Goal: Obtain resource: Download file/media

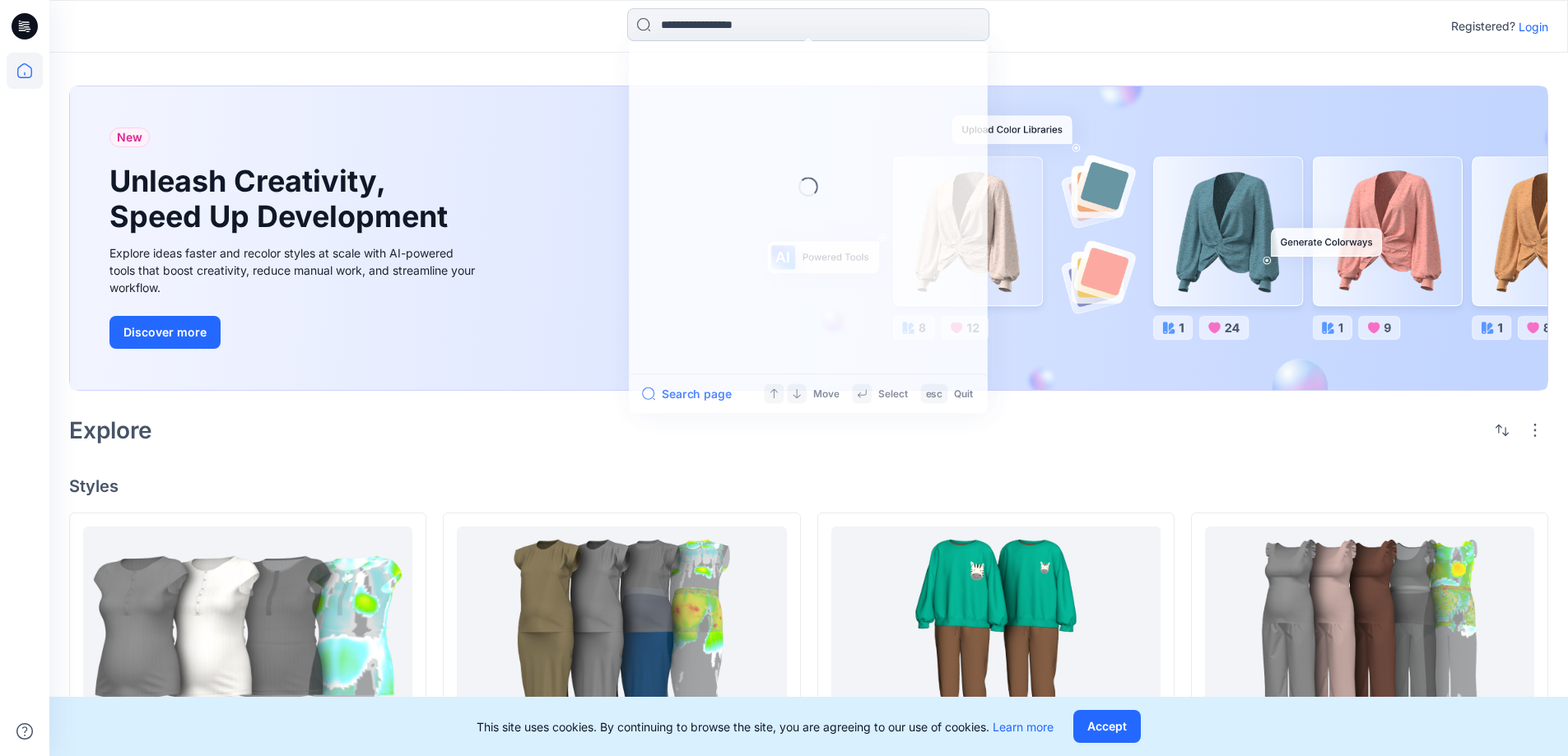
click at [715, 17] on input at bounding box center [808, 24] width 362 height 33
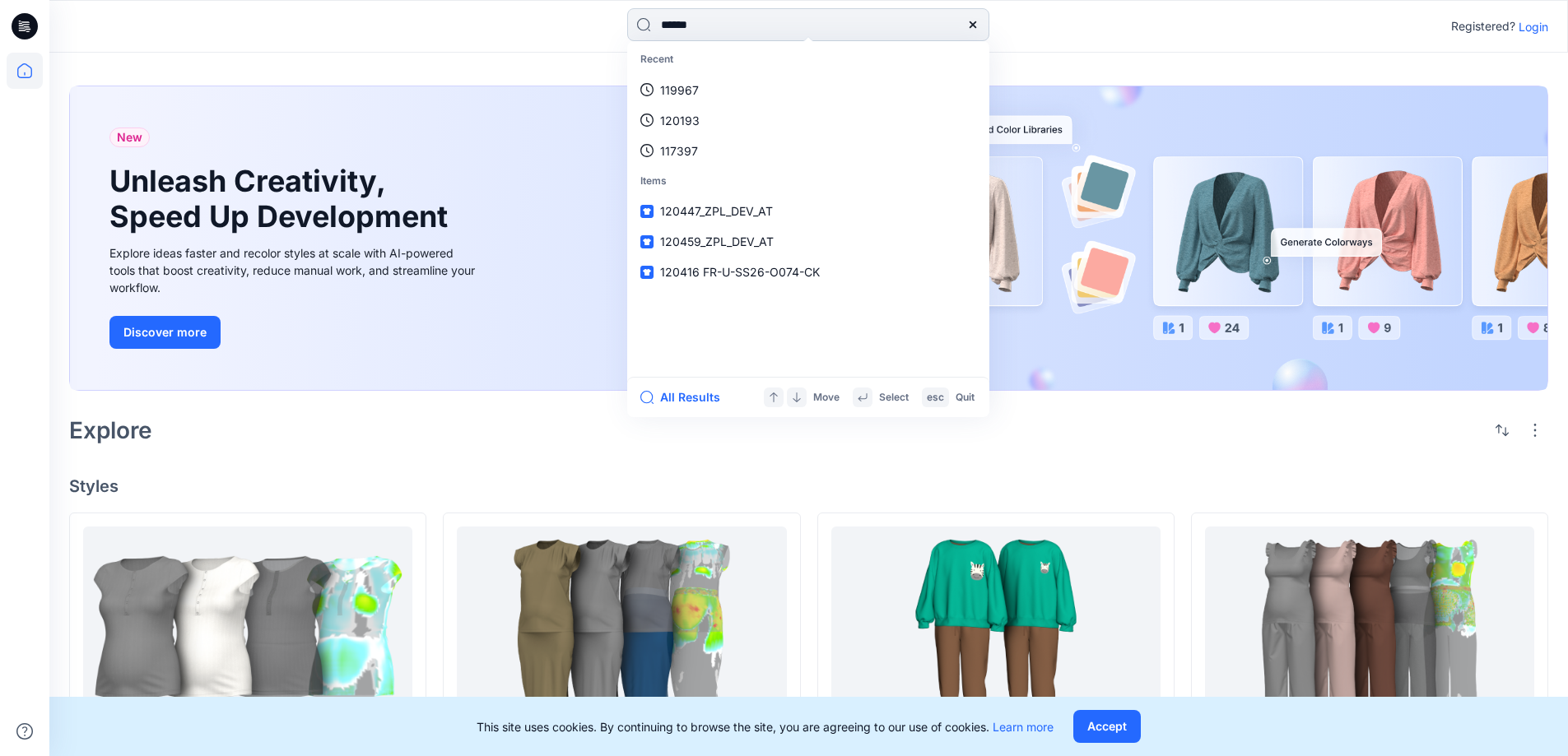
type input "******"
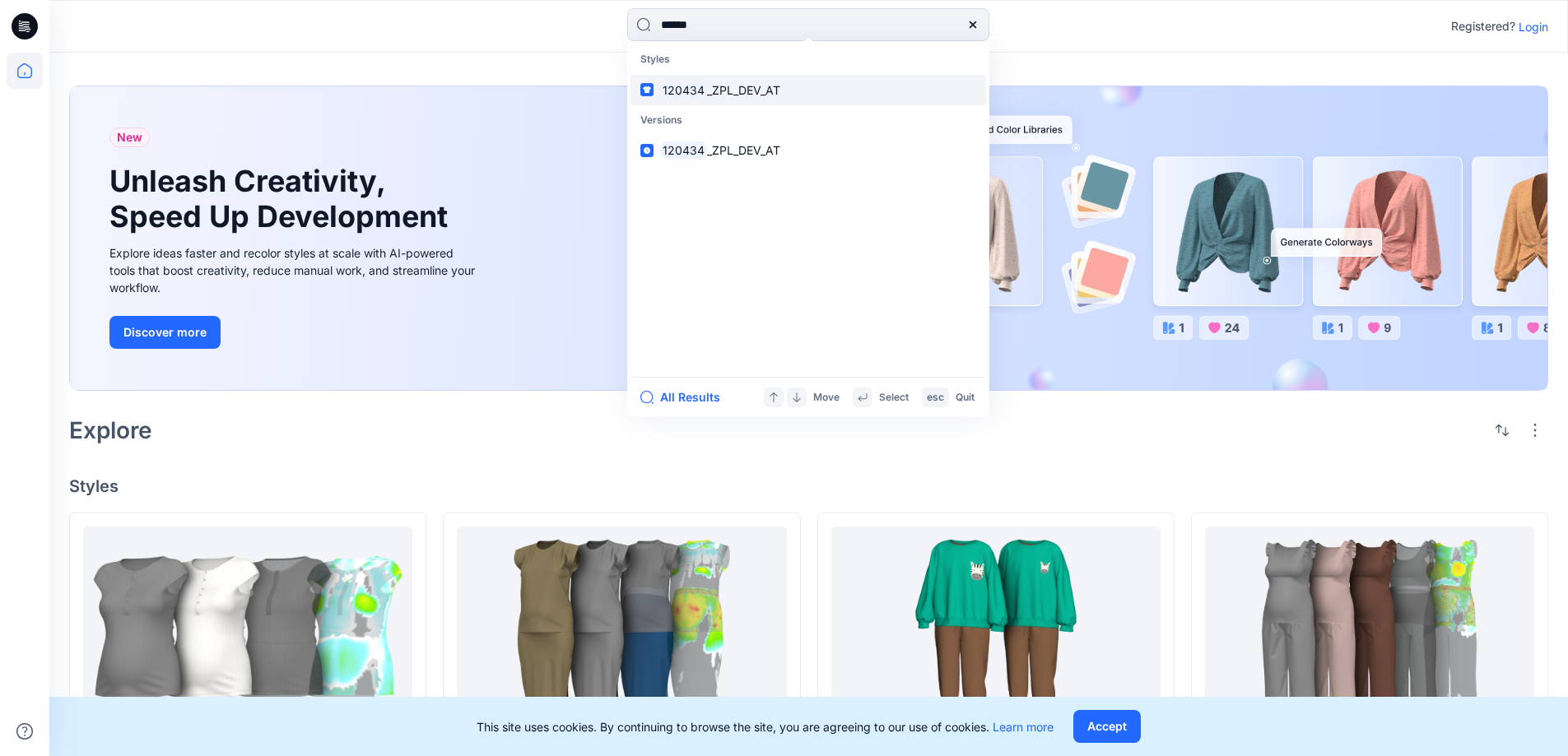
click at [763, 89] on span "_ZPL_DEV_AT" at bounding box center [743, 90] width 74 height 14
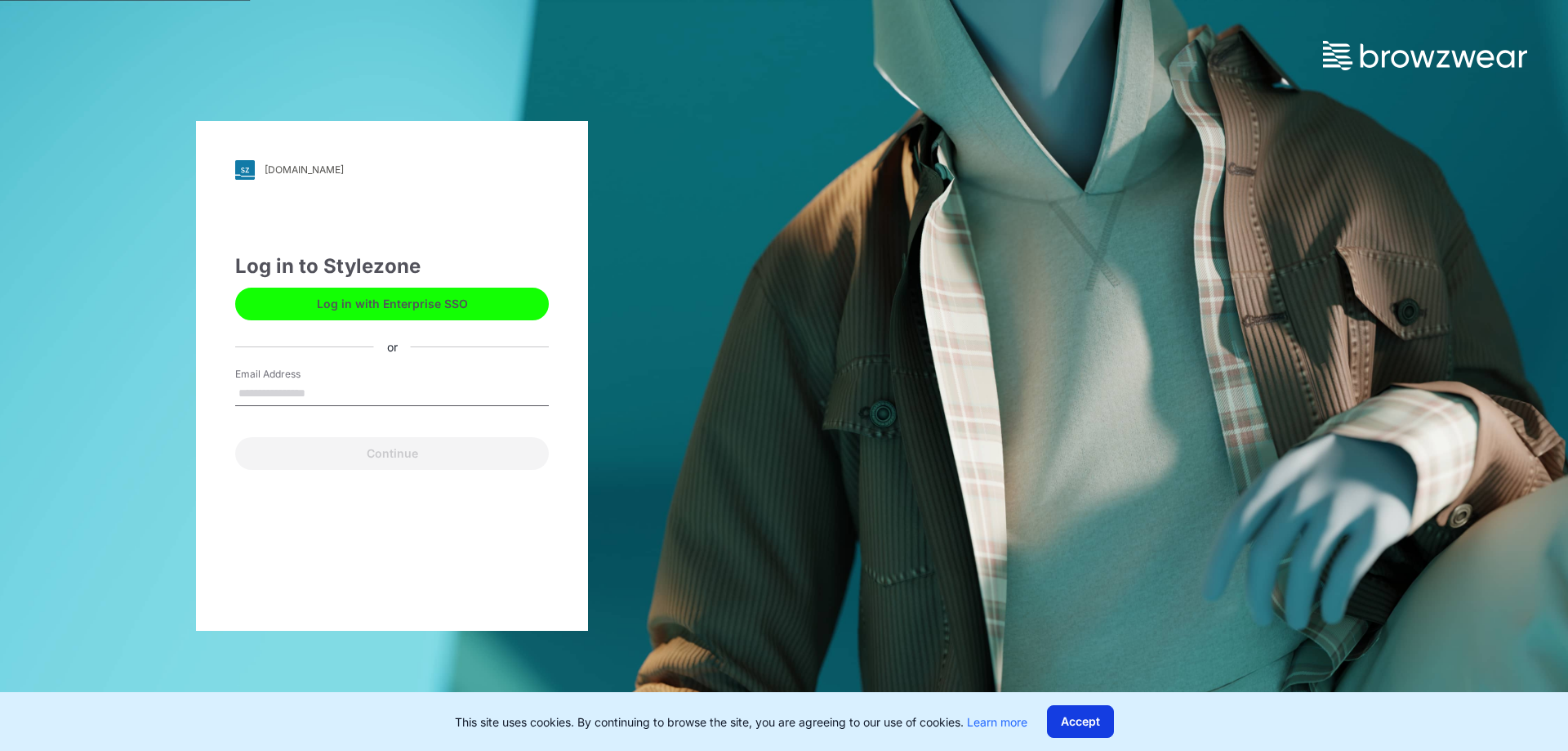
click at [1101, 727] on button "Accept" at bounding box center [1080, 721] width 67 height 33
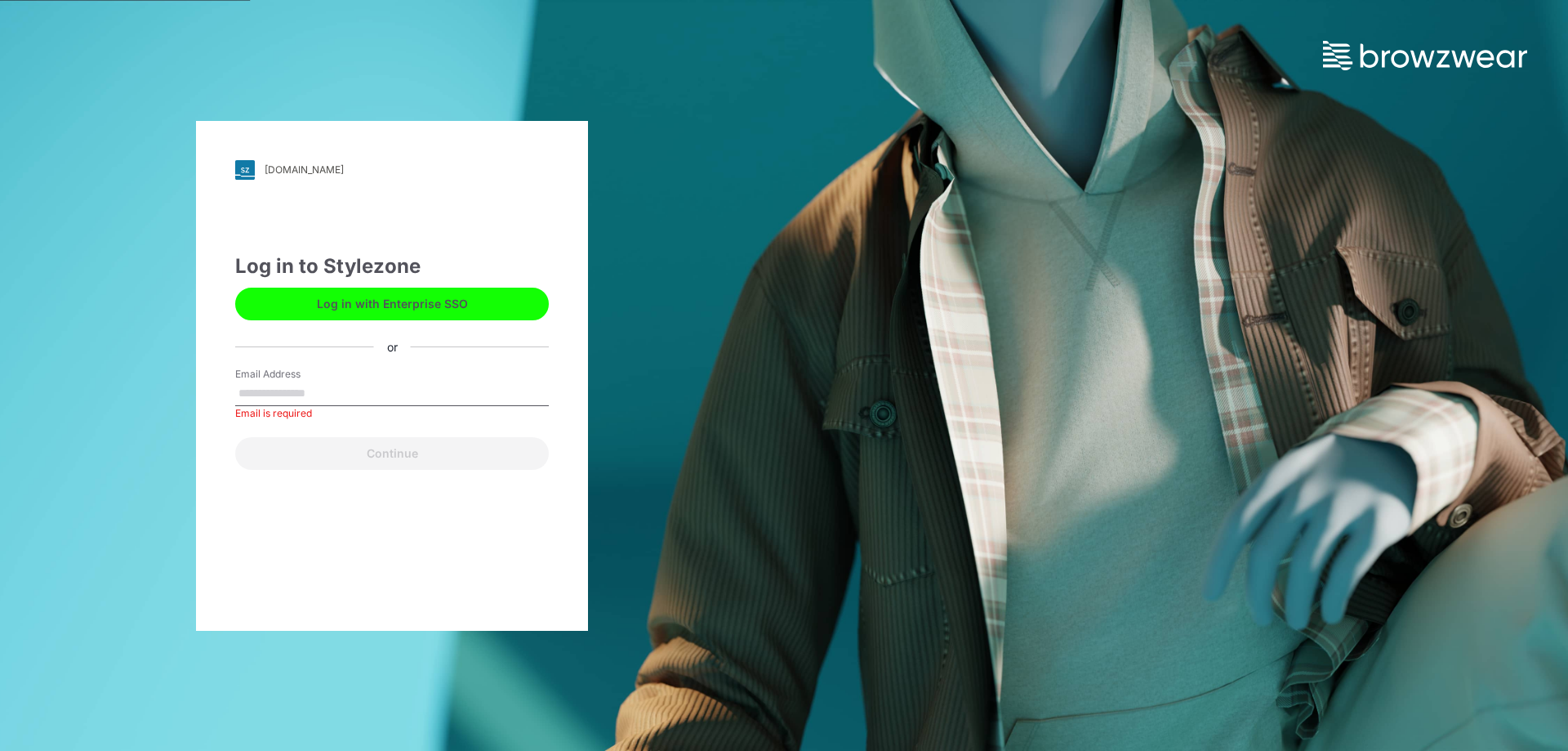
click at [264, 392] on input "Email Address" at bounding box center [392, 394] width 314 height 24
type input "**********"
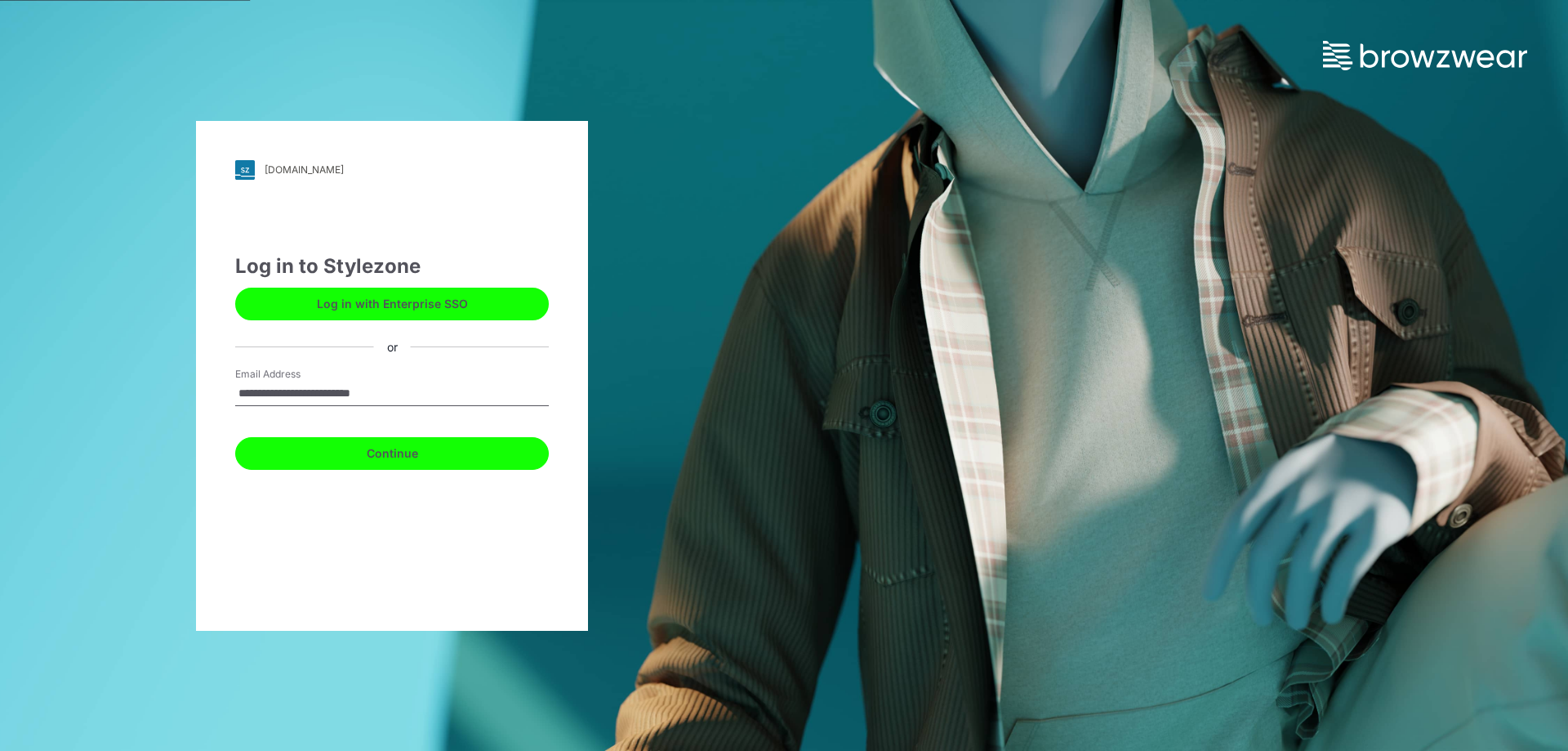
click at [394, 456] on button "Continue" at bounding box center [392, 454] width 314 height 33
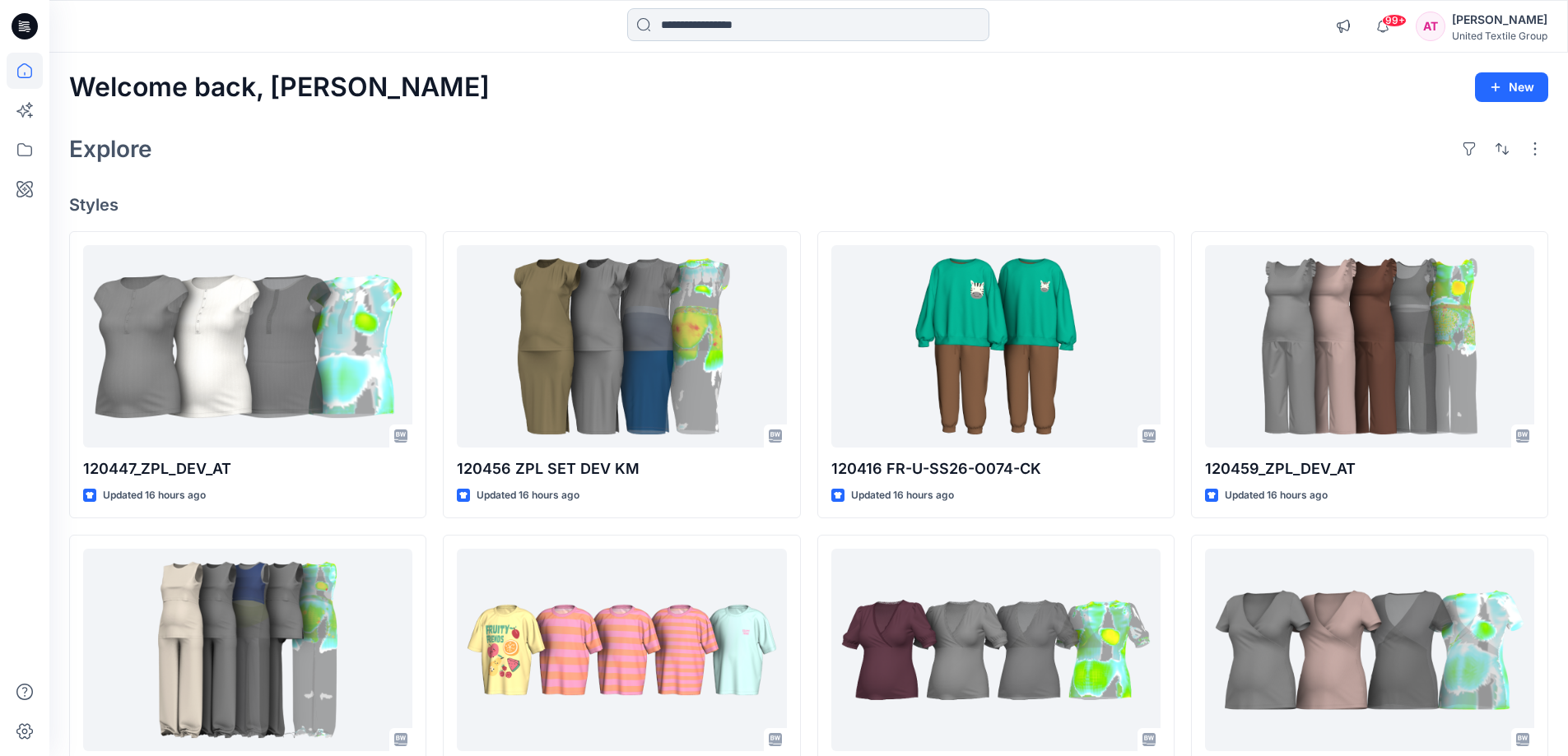
click at [832, 8] on input at bounding box center [808, 24] width 362 height 33
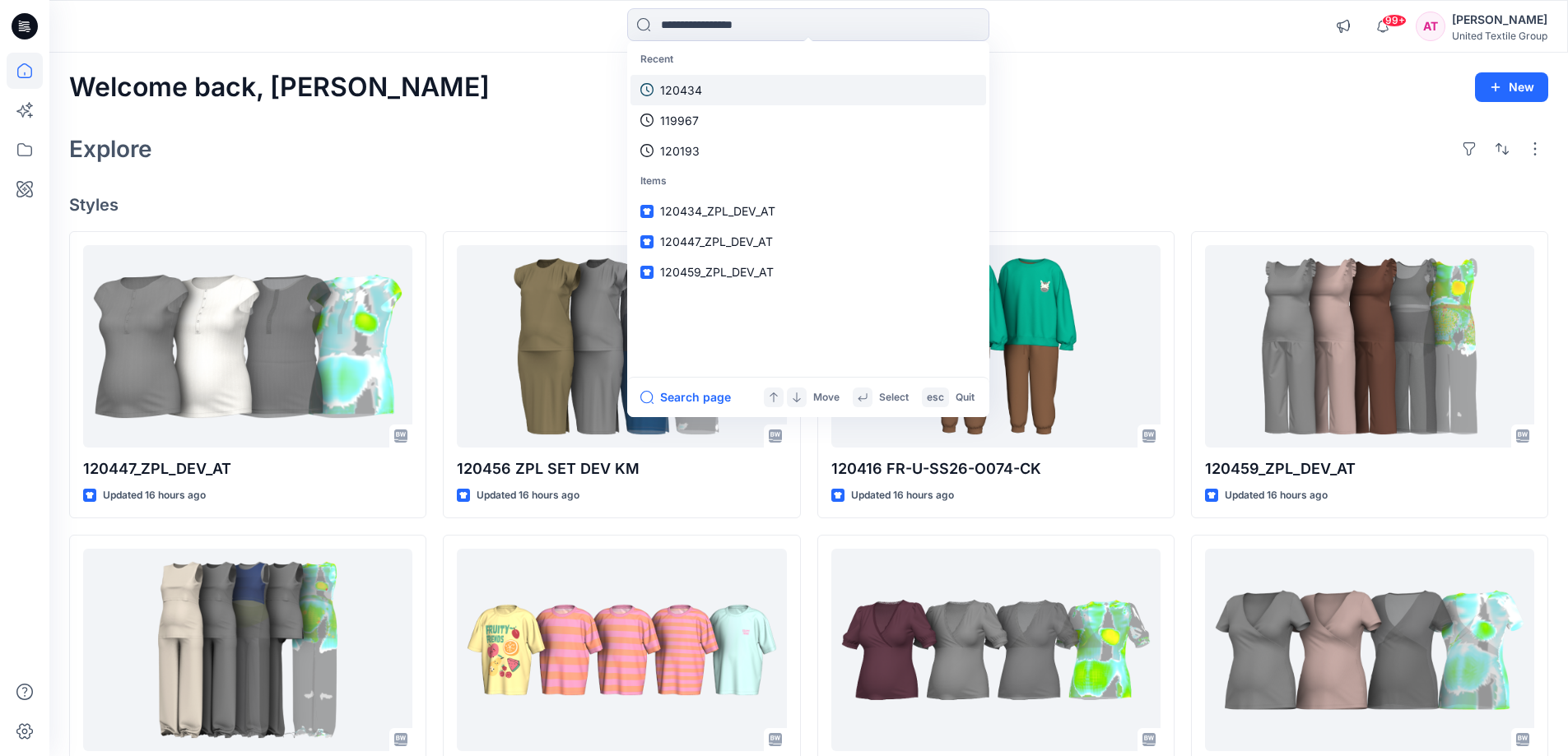
click at [756, 80] on link "120434" at bounding box center [808, 90] width 355 height 31
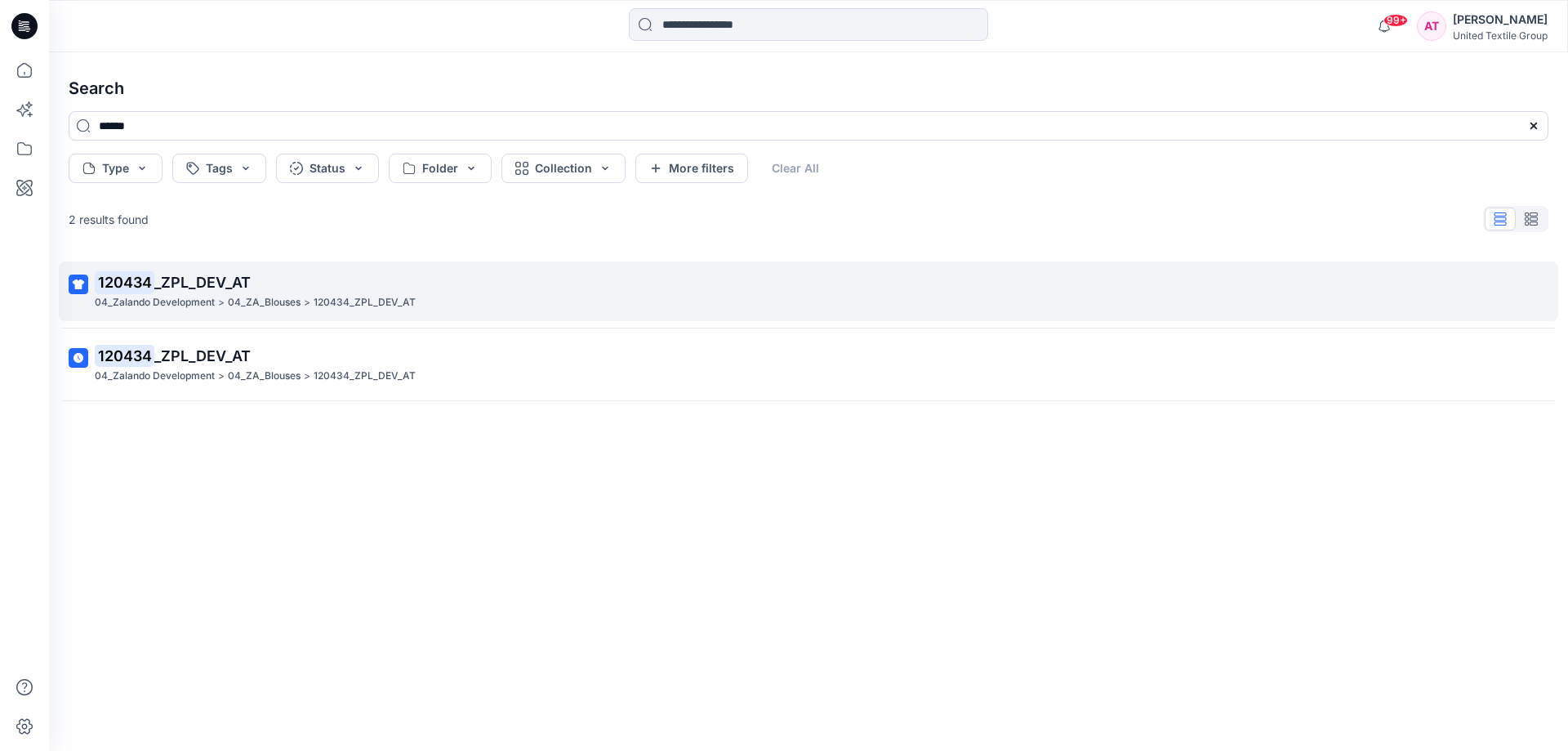
click at [220, 282] on span "_ZPL_DEV_AT" at bounding box center [202, 282] width 96 height 17
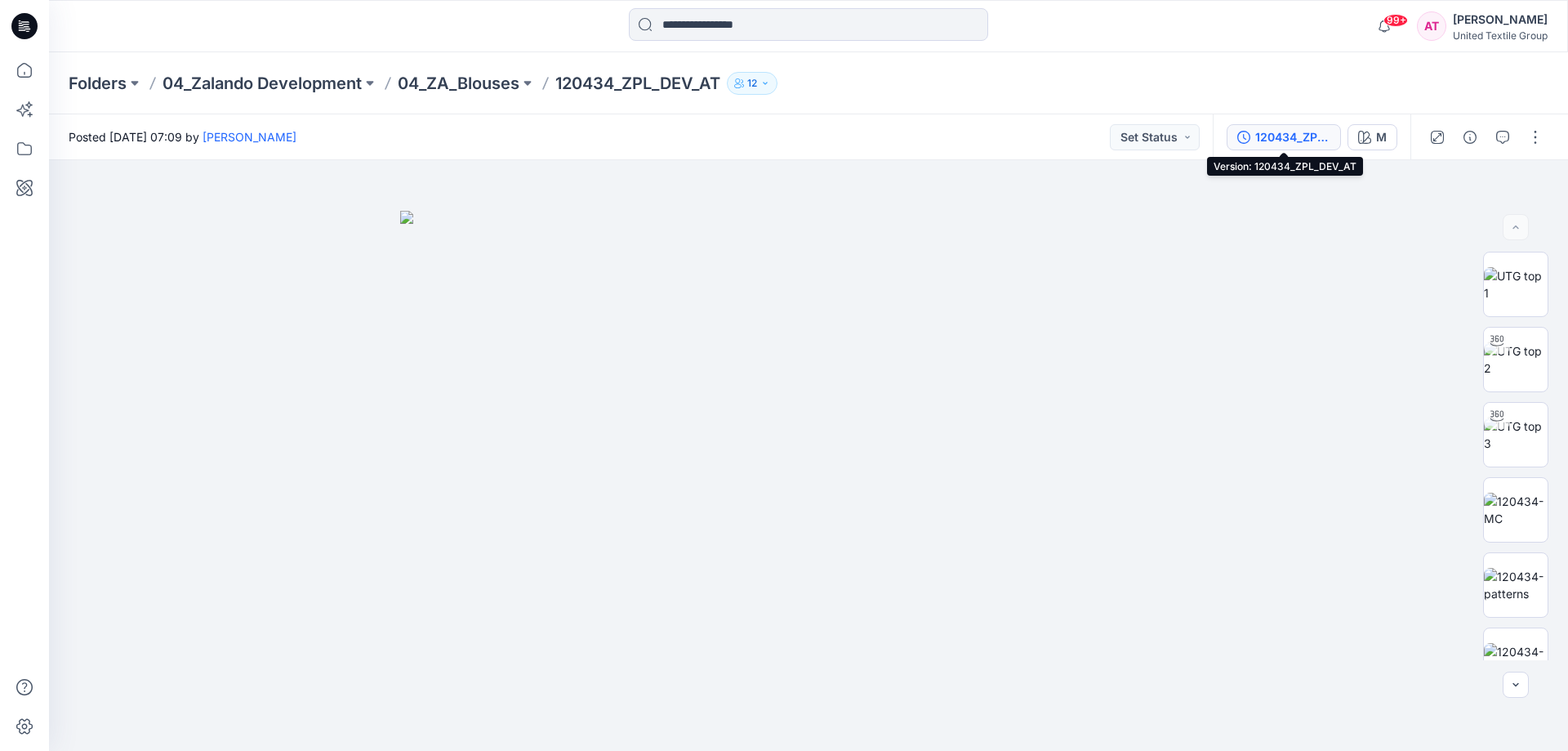
click at [1287, 135] on div "120434_ZPL_DEV_AT" at bounding box center [1293, 137] width 75 height 18
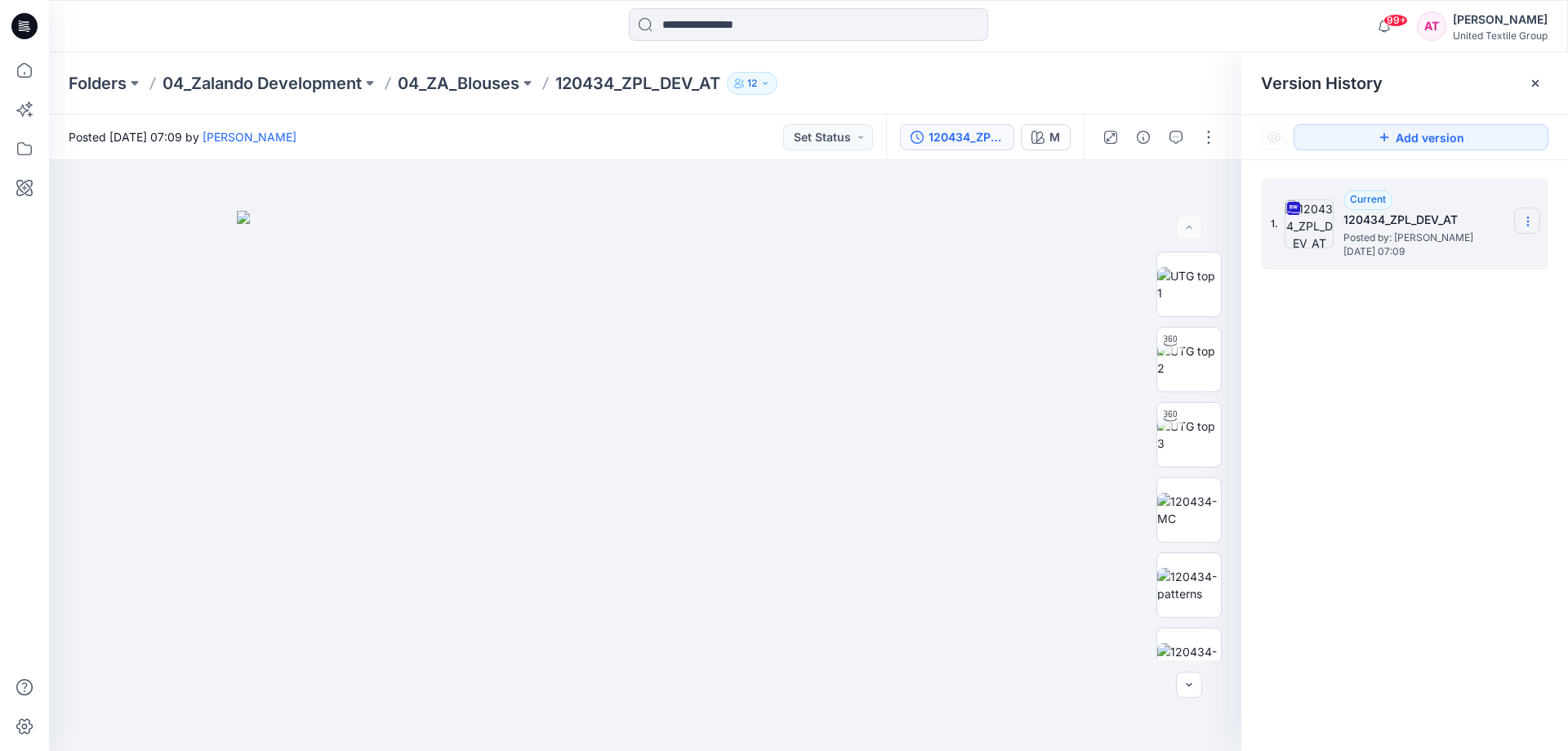
click at [1522, 216] on icon at bounding box center [1527, 221] width 13 height 13
click at [1441, 259] on span "Download Source BW File" at bounding box center [1446, 253] width 137 height 20
click at [1190, 643] on img at bounding box center [1188, 660] width 63 height 34
